Goal: Transaction & Acquisition: Obtain resource

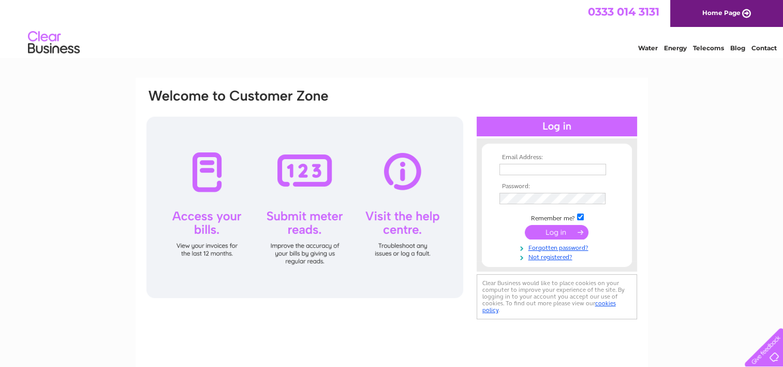
type input "p.cawley@indenco.co.uk"
click at [546, 238] on input "submit" at bounding box center [557, 232] width 64 height 14
click at [546, 234] on input "submit" at bounding box center [557, 232] width 64 height 14
click at [547, 230] on input "submit" at bounding box center [557, 232] width 64 height 14
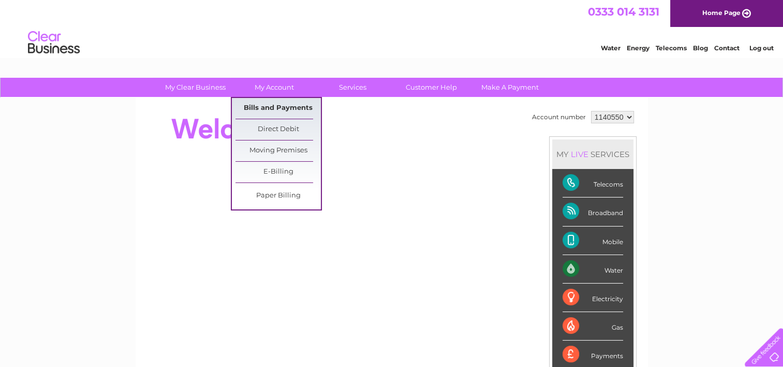
click at [263, 108] on link "Bills and Payments" at bounding box center [278, 108] width 85 height 21
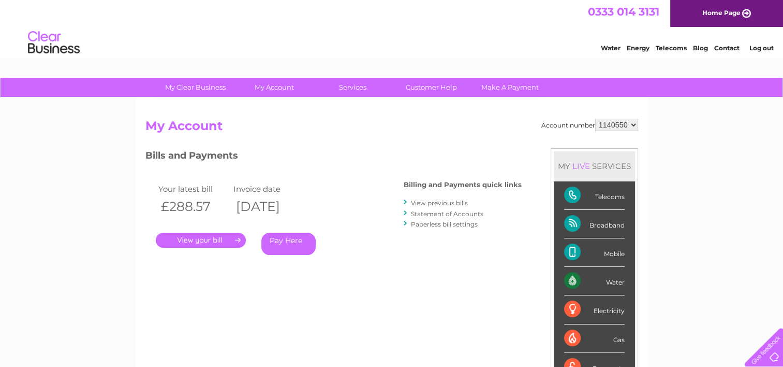
click at [222, 239] on link "." at bounding box center [201, 239] width 90 height 15
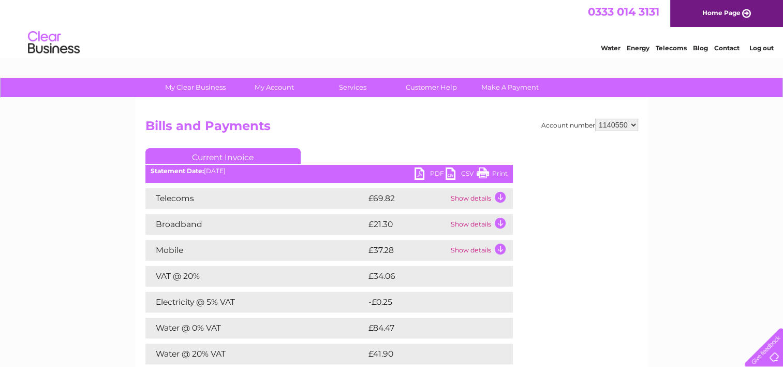
click at [422, 170] on link "PDF" at bounding box center [430, 174] width 31 height 15
click at [754, 47] on link "Log out" at bounding box center [761, 48] width 24 height 8
